Goal: Information Seeking & Learning: Check status

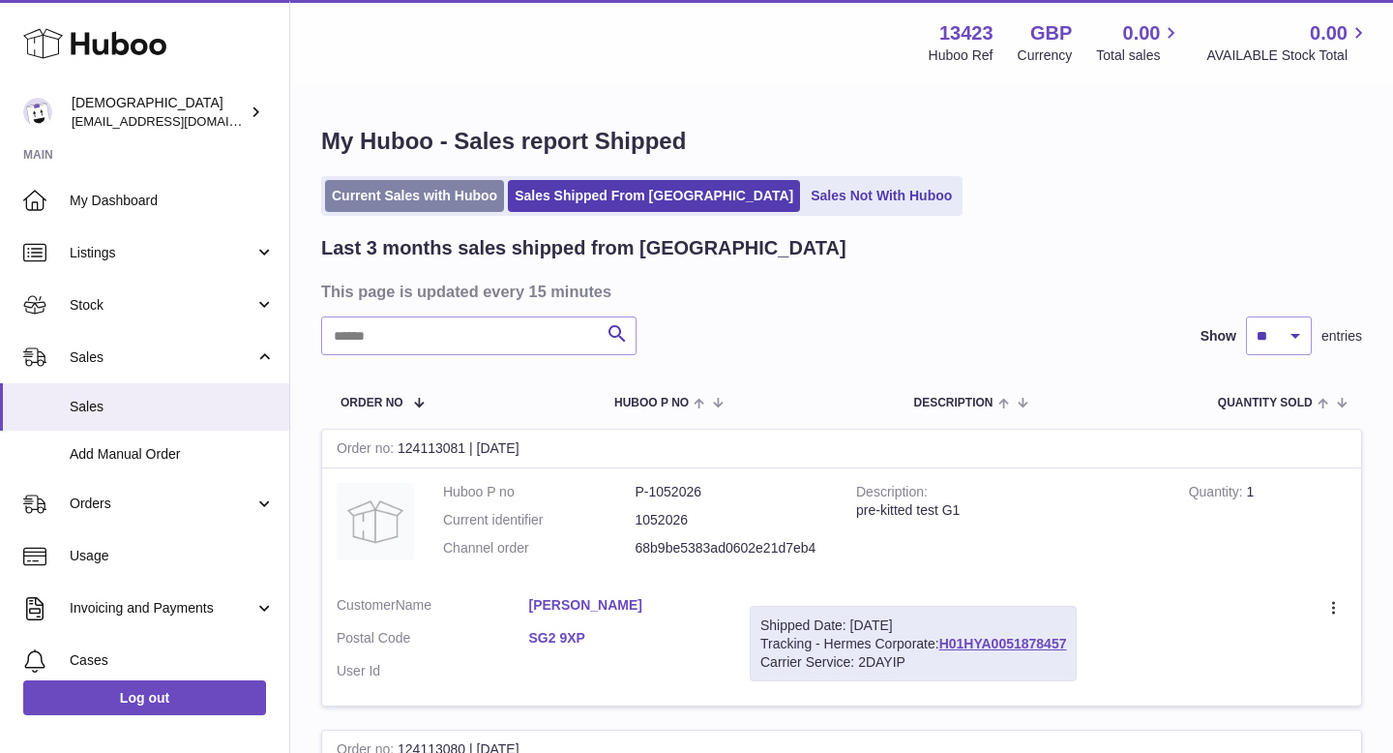
click at [411, 197] on link "Current Sales with Huboo" at bounding box center [414, 196] width 179 height 32
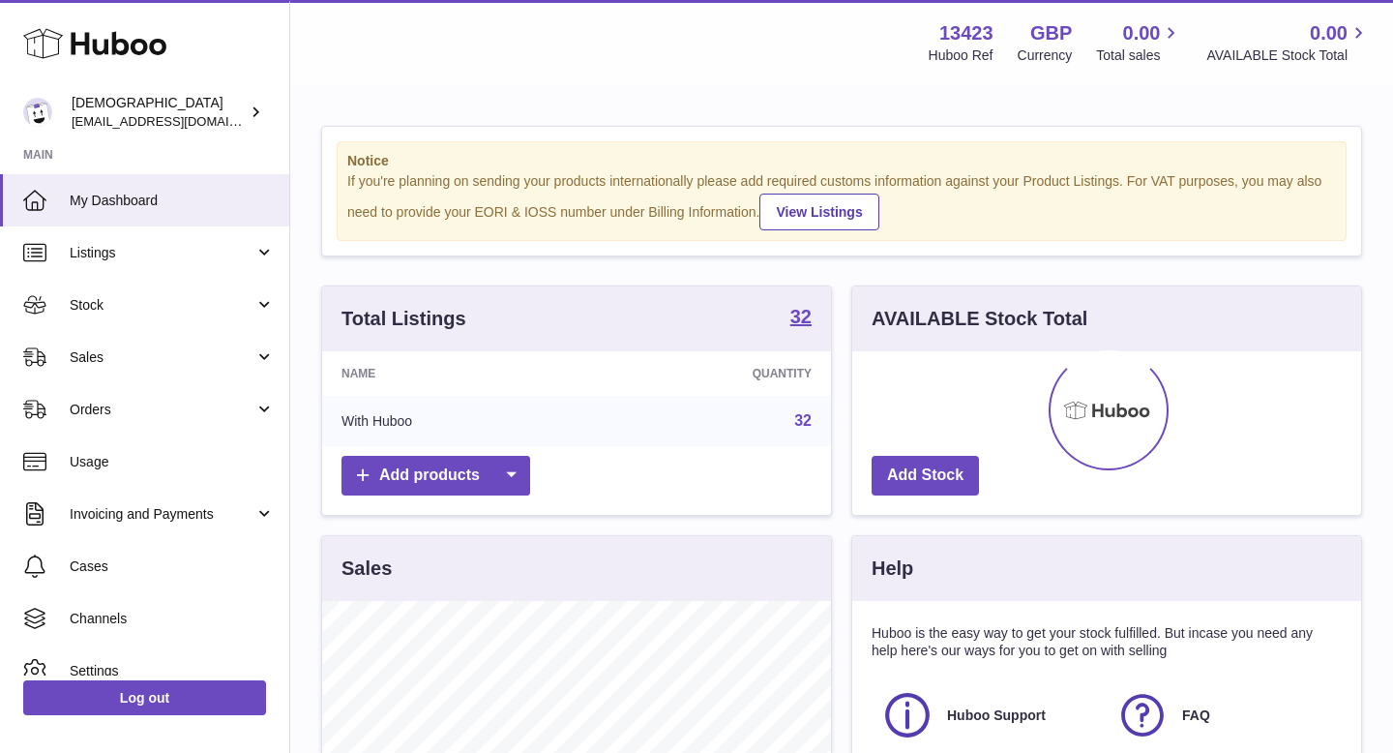
scroll to position [302, 509]
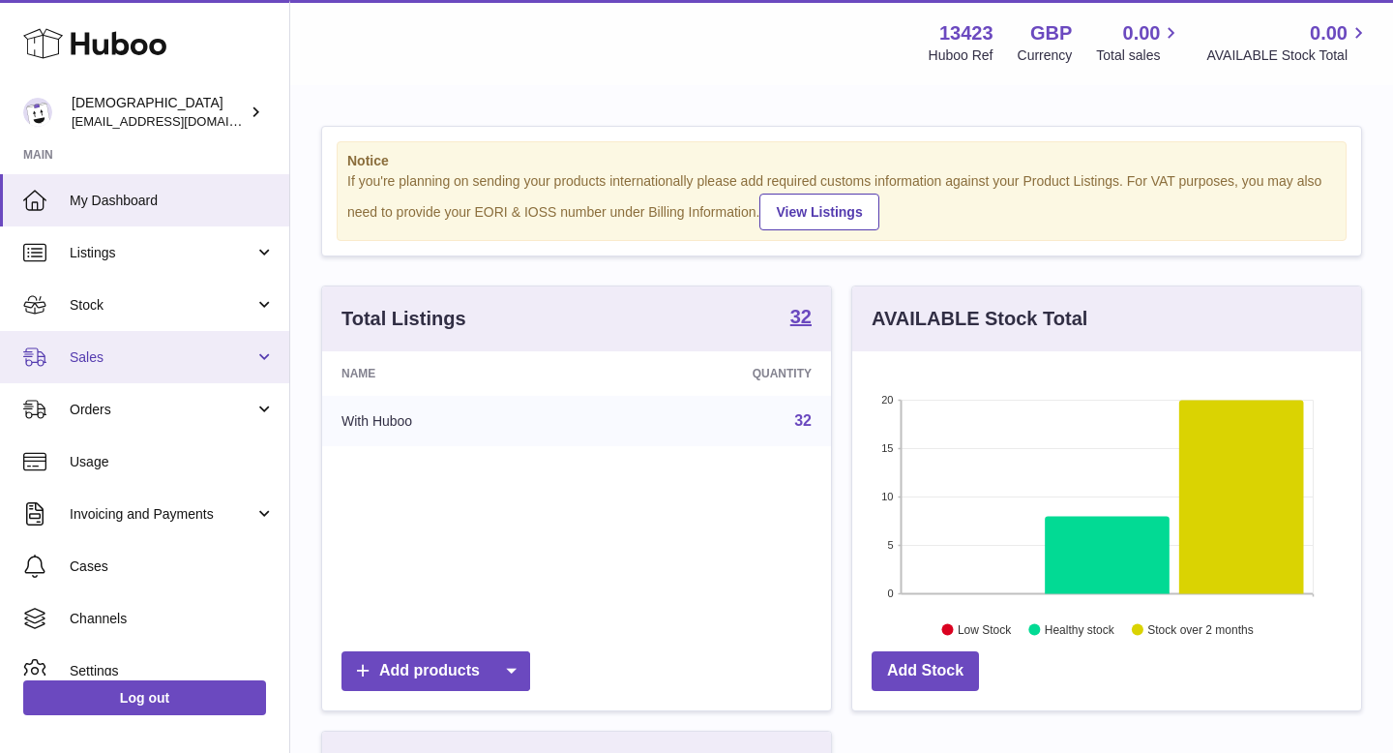
click at [134, 346] on link "Sales" at bounding box center [144, 357] width 289 height 52
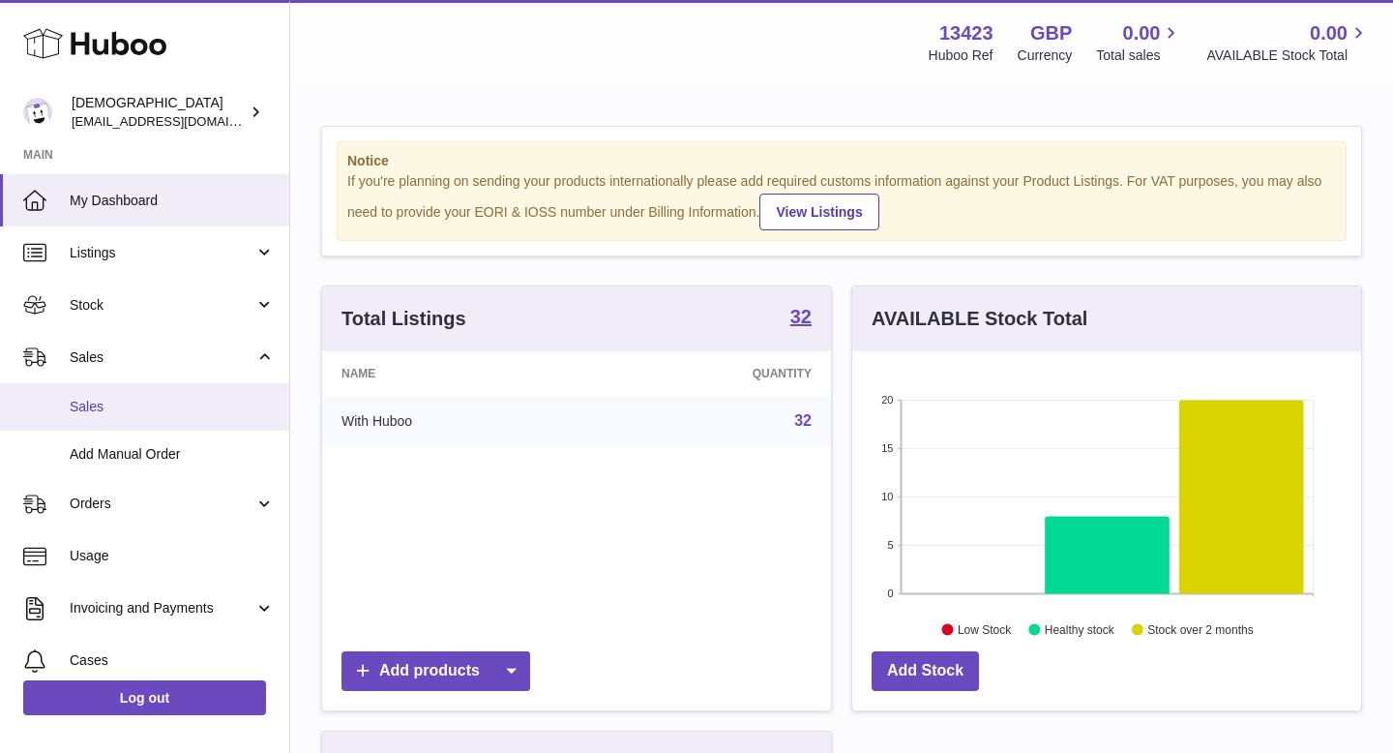
click at [146, 406] on span "Sales" at bounding box center [172, 407] width 205 height 18
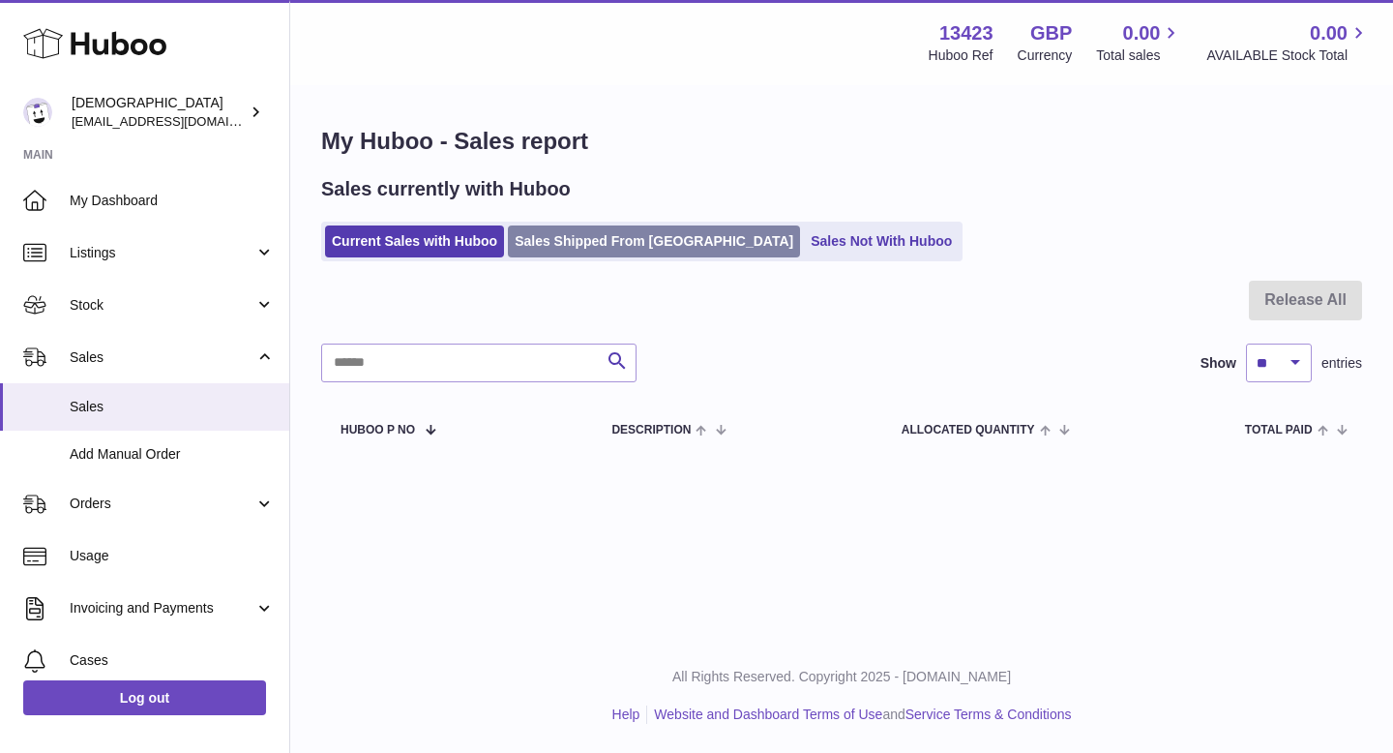
click at [642, 235] on link "Sales Shipped From [GEOGRAPHIC_DATA]" at bounding box center [654, 241] width 292 height 32
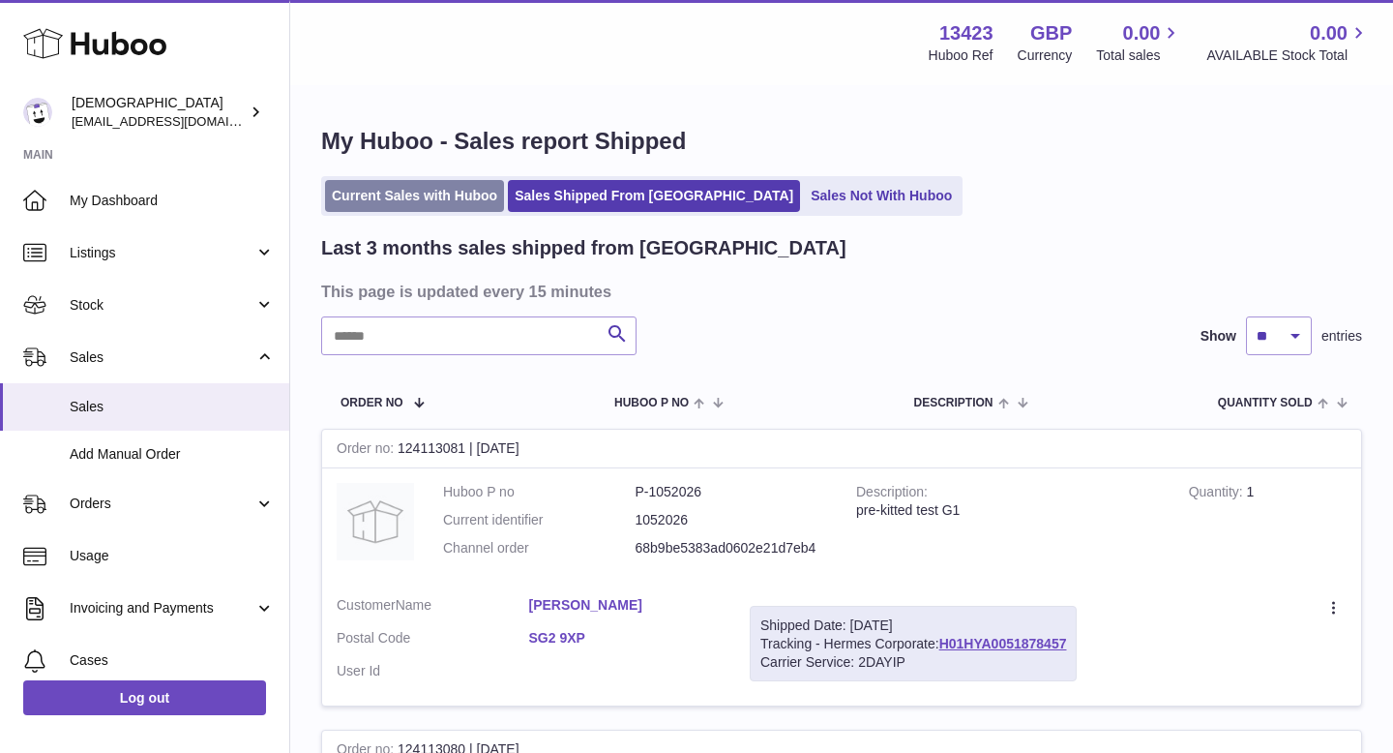
click at [432, 203] on link "Current Sales with Huboo" at bounding box center [414, 196] width 179 height 32
